Goal: Task Accomplishment & Management: Use online tool/utility

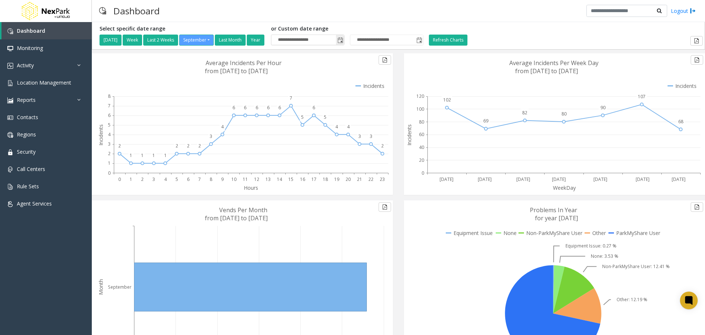
click at [343, 40] on span "Toggle popup" at bounding box center [341, 40] width 6 height 6
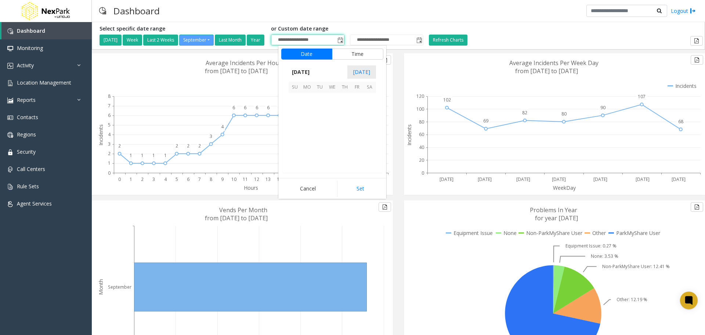
scroll to position [131835, 0]
click at [307, 120] on span "15" at bounding box center [307, 124] width 12 height 12
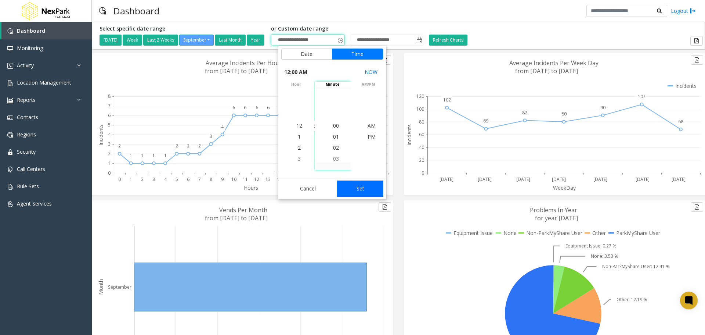
click at [368, 187] on button "Set" at bounding box center [360, 188] width 46 height 16
type input "**********"
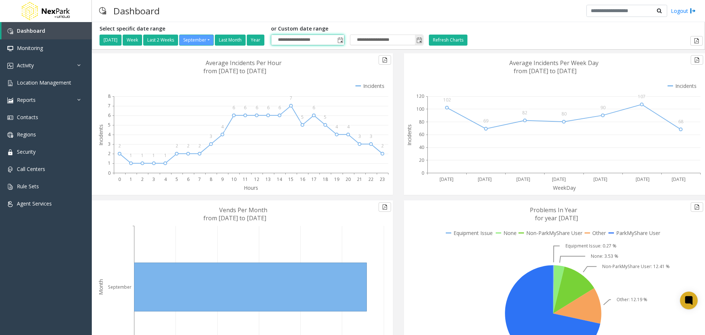
click at [374, 35] on input "**********" at bounding box center [386, 40] width 73 height 10
click at [422, 43] on span "Toggle popup" at bounding box center [420, 40] width 6 height 6
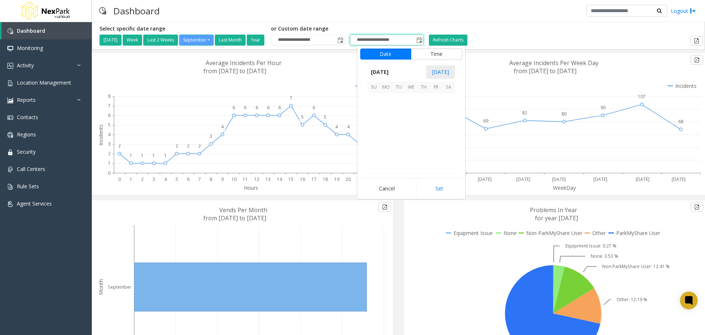
scroll to position [11, 0]
click at [370, 136] on span "21" at bounding box center [374, 136] width 12 height 12
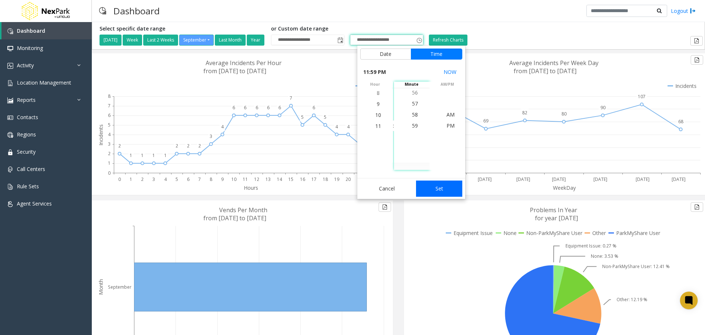
click at [437, 186] on button "Set" at bounding box center [439, 188] width 46 height 16
type input "**********"
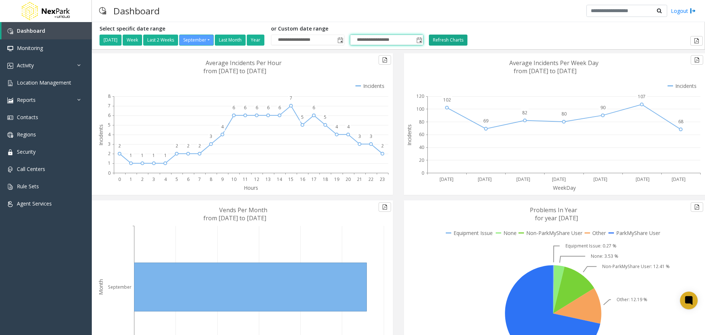
click at [457, 36] on button "Refresh Charts" at bounding box center [448, 40] width 39 height 11
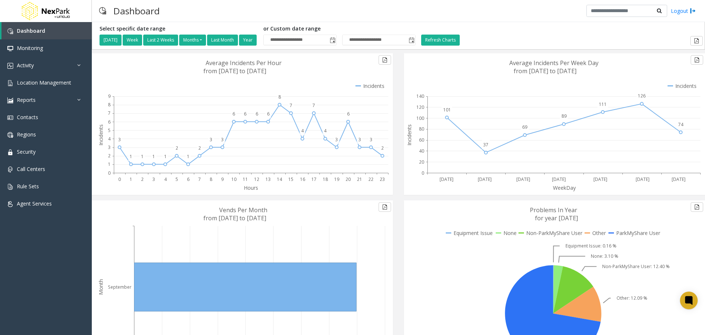
click at [409, 193] on icon at bounding box center [553, 123] width 299 height 141
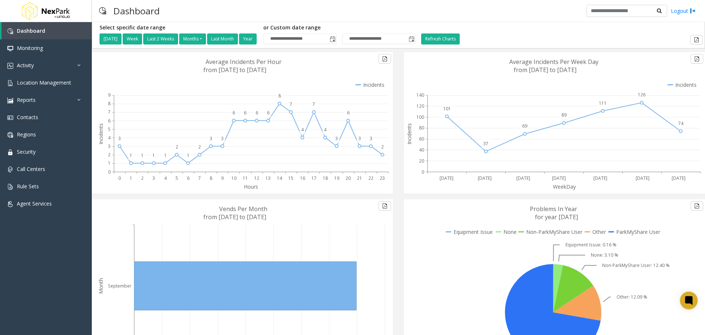
scroll to position [0, 0]
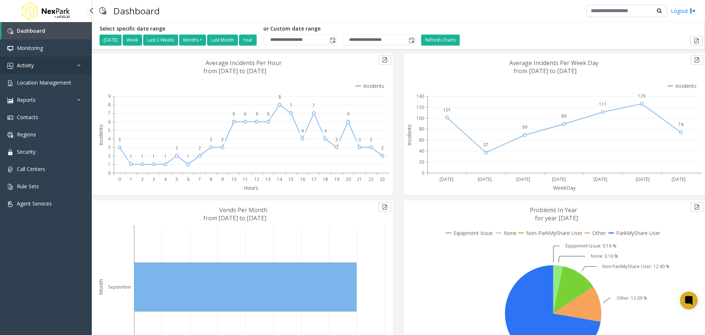
click at [44, 62] on link "Activity" at bounding box center [46, 65] width 92 height 17
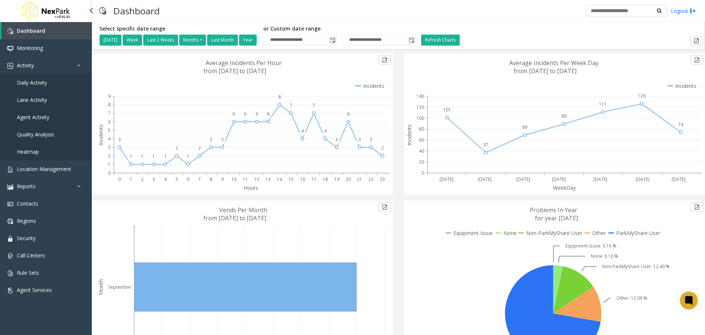
click at [34, 116] on span "Agent Activity" at bounding box center [33, 117] width 32 height 7
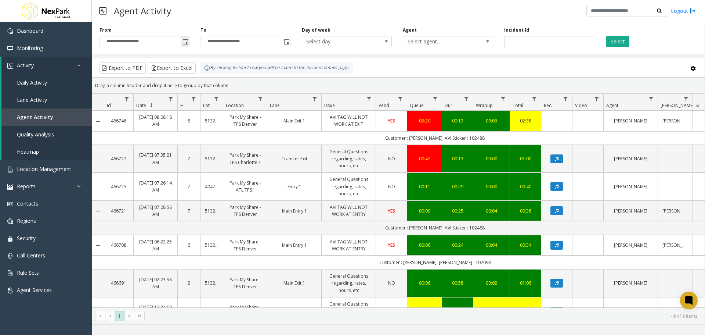
click at [184, 40] on span "Toggle popup" at bounding box center [186, 42] width 6 height 6
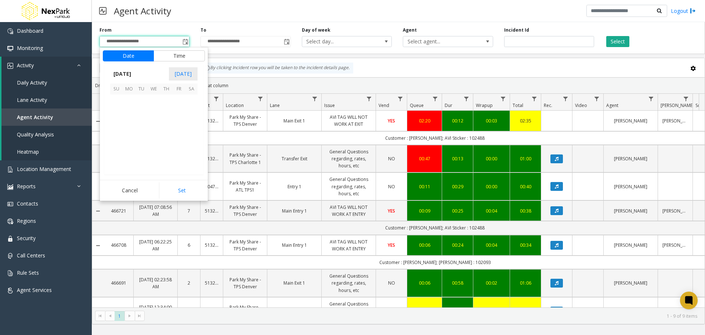
scroll to position [131835, 0]
click at [125, 129] on span "15" at bounding box center [129, 125] width 12 height 12
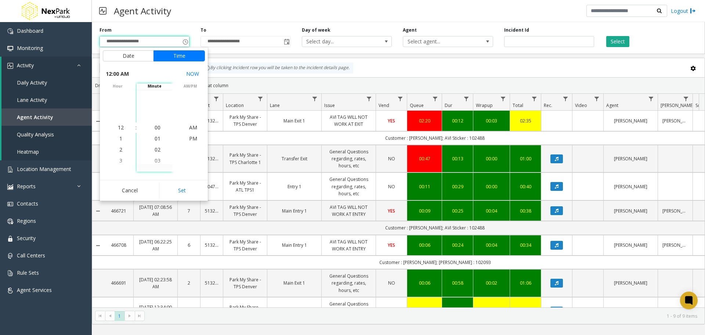
click at [179, 191] on button "Set" at bounding box center [182, 190] width 46 height 16
type input "**********"
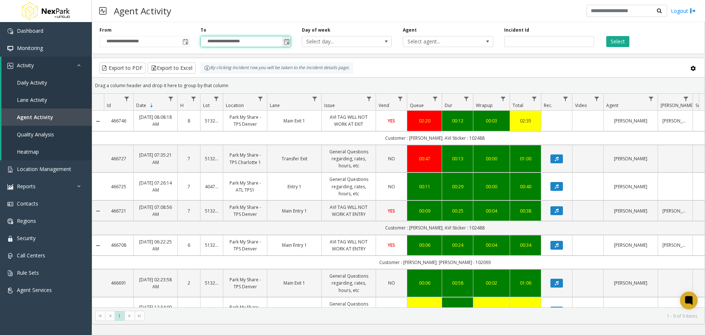
click at [232, 39] on input "**********" at bounding box center [245, 41] width 89 height 10
click at [282, 43] on span "Toggle popup" at bounding box center [286, 42] width 8 height 12
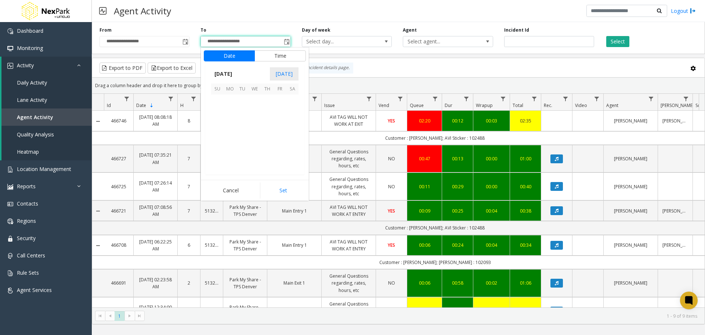
scroll to position [11, 0]
click at [216, 136] on span "21" at bounding box center [217, 138] width 12 height 12
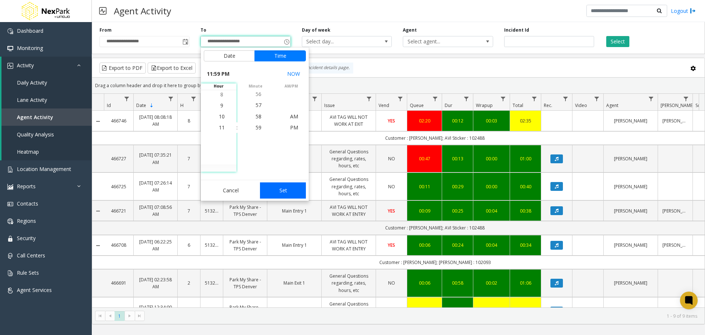
click at [286, 192] on button "Set" at bounding box center [283, 190] width 46 height 16
type input "**********"
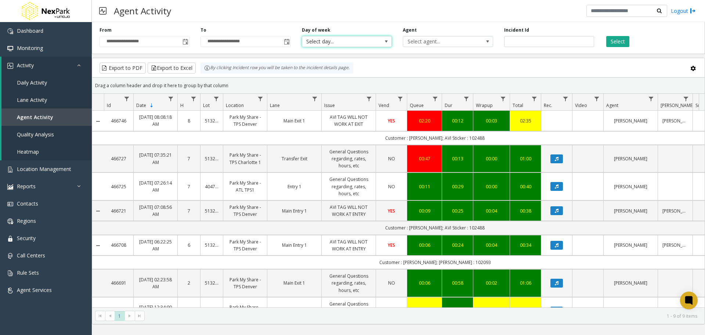
click at [342, 39] on span "Select day..." at bounding box center [338, 41] width 72 height 10
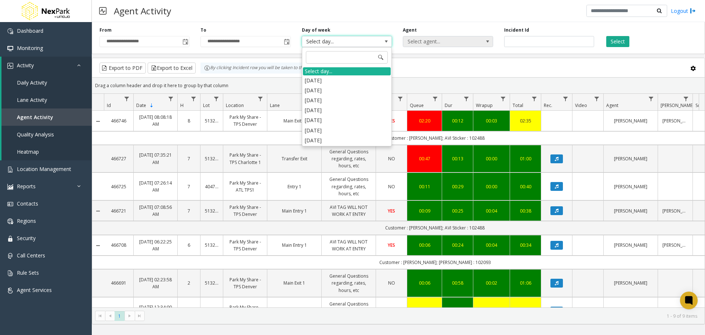
drag, startPoint x: 345, startPoint y: 42, endPoint x: 454, endPoint y: 42, distance: 109.1
click at [345, 42] on span "Select day..." at bounding box center [338, 41] width 72 height 10
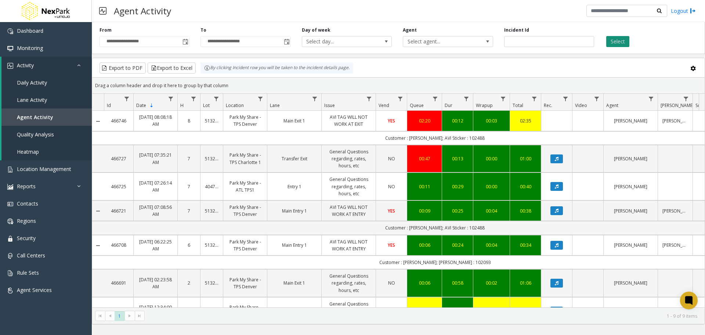
click at [621, 37] on button "Select" at bounding box center [617, 41] width 23 height 11
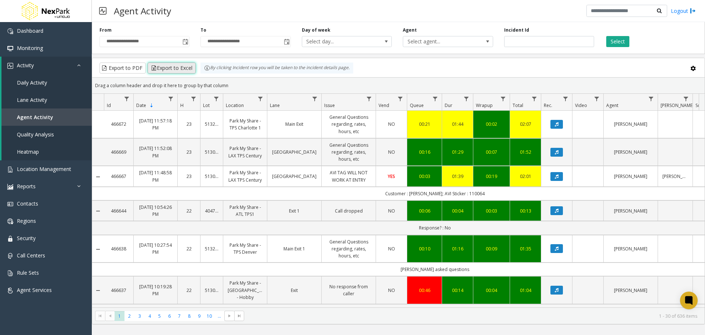
click at [177, 68] on button "Export to Excel" at bounding box center [172, 67] width 48 height 11
